Goal: Transaction & Acquisition: Purchase product/service

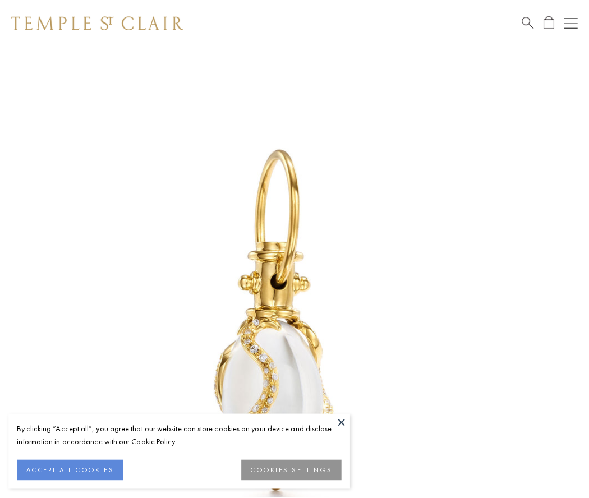
scroll to position [14, 0]
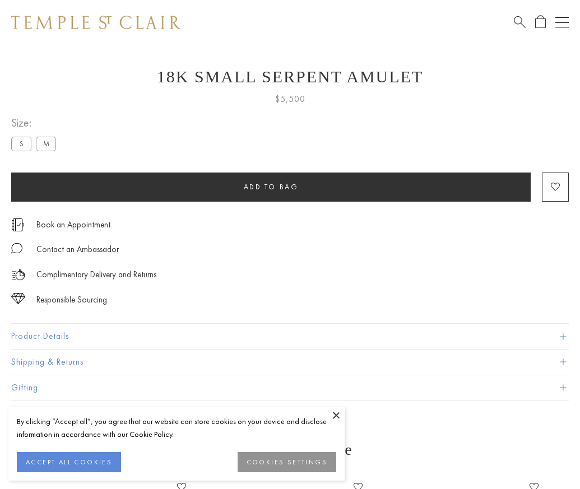
click at [271, 187] on span "Add to bag" at bounding box center [271, 187] width 55 height 10
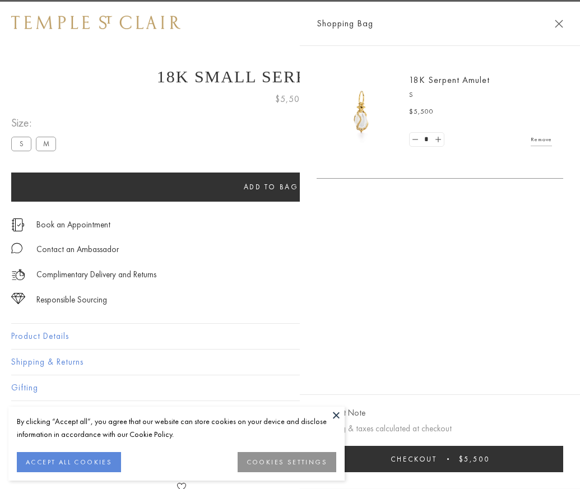
click at [563, 468] on button "Checkout $5,500" at bounding box center [440, 459] width 247 height 26
